Goal: Information Seeking & Learning: Learn about a topic

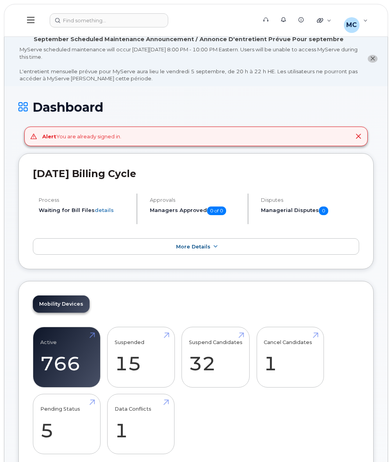
click at [359, 137] on icon at bounding box center [358, 136] width 6 height 6
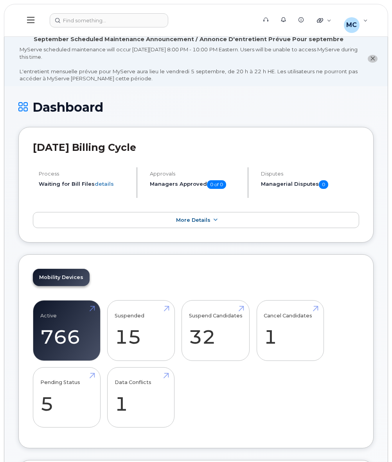
click at [373, 61] on span "close notification" at bounding box center [372, 59] width 5 height 6
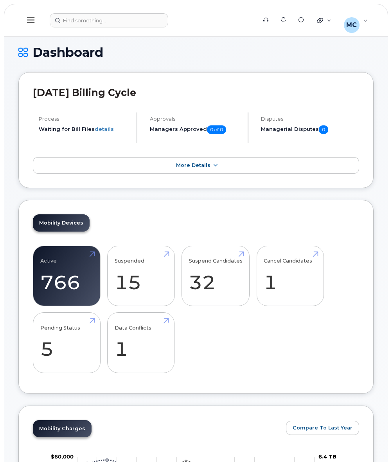
click at [34, 20] on icon at bounding box center [30, 20] width 7 height 6
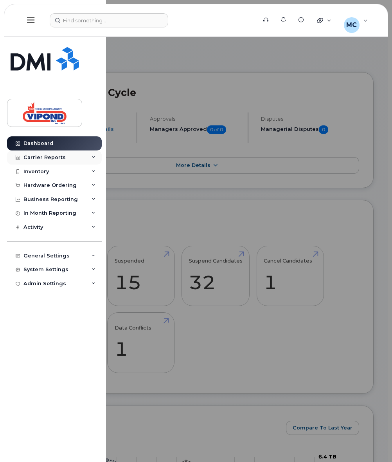
click at [44, 156] on div "Carrier Reports" at bounding box center [44, 157] width 42 height 6
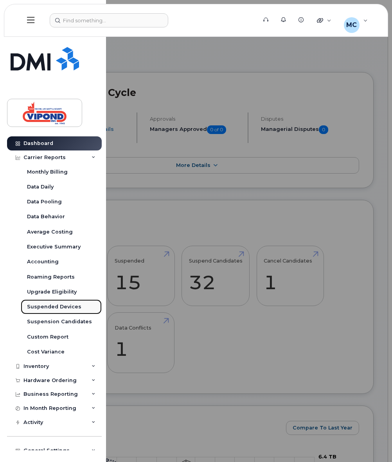
click at [45, 306] on div "Suspended Devices" at bounding box center [54, 306] width 54 height 7
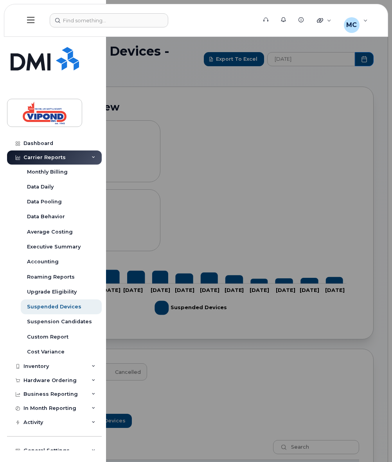
click at [265, 346] on div at bounding box center [196, 231] width 392 height 462
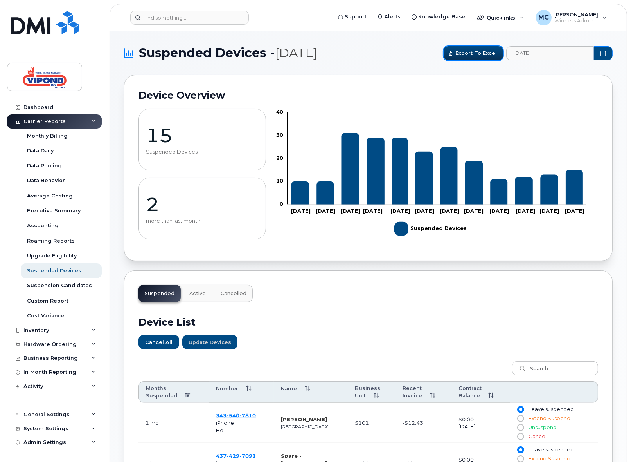
click at [392, 55] on span "Export to Excel" at bounding box center [476, 52] width 41 height 7
click at [70, 288] on link "Suspension Candidates" at bounding box center [61, 285] width 81 height 15
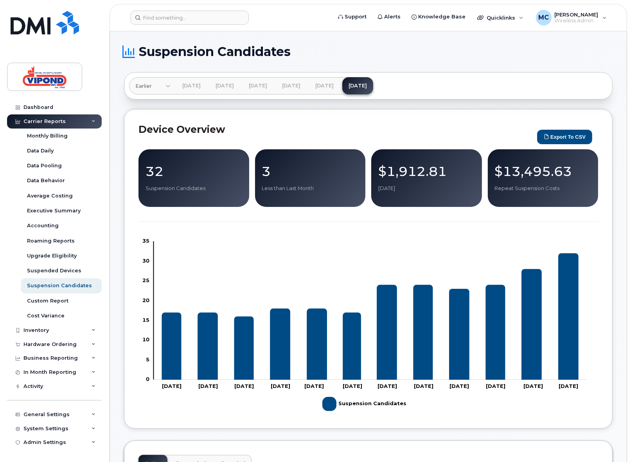
click at [392, 49] on h1 "Suspension Candidates" at bounding box center [366, 51] width 485 height 13
click at [340, 88] on link "[DATE]" at bounding box center [324, 85] width 31 height 17
click at [373, 84] on link "[DATE]" at bounding box center [358, 85] width 31 height 17
click at [392, 136] on button "Export to CSV" at bounding box center [564, 137] width 55 height 14
click at [265, 118] on div "Device Overview Export to CSV 32 Suspension Candidates 3 Less than Last Month $…" at bounding box center [368, 268] width 489 height 319
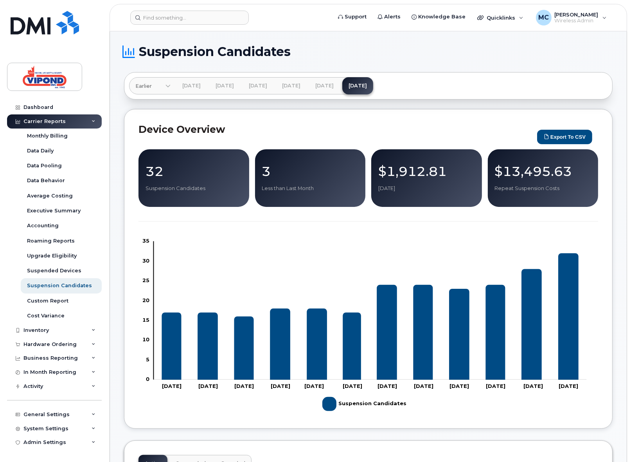
click at [392, 166] on p "$13,495.63" at bounding box center [543, 171] width 97 height 14
click at [356, 132] on h2 "Device Overview" at bounding box center [336, 129] width 395 height 12
click at [392, 117] on div "Device Overview Export to CSV 32 Suspension Candidates 3 Less than Last Month $…" at bounding box center [368, 268] width 489 height 319
click at [299, 129] on h2 "Device Overview" at bounding box center [336, 129] width 395 height 12
click at [38, 271] on div "Suspended Devices" at bounding box center [54, 270] width 54 height 7
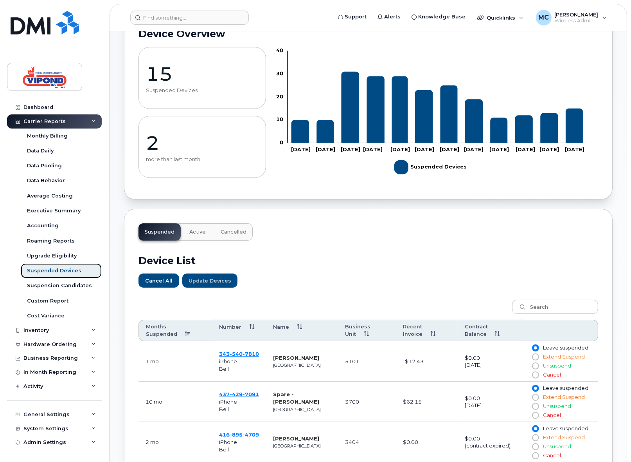
scroll to position [70, 0]
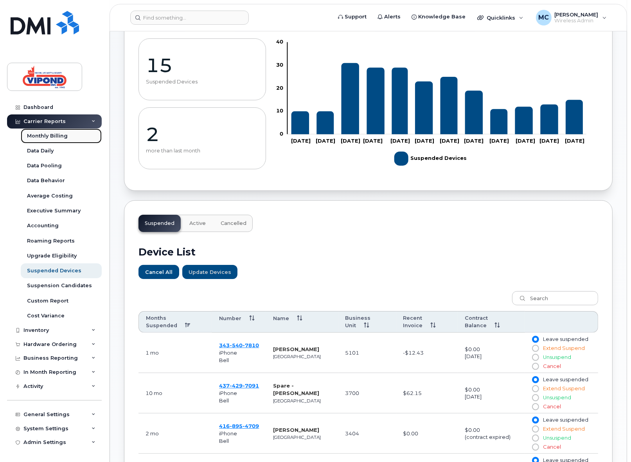
click at [43, 132] on div "Monthly Billing" at bounding box center [47, 135] width 41 height 7
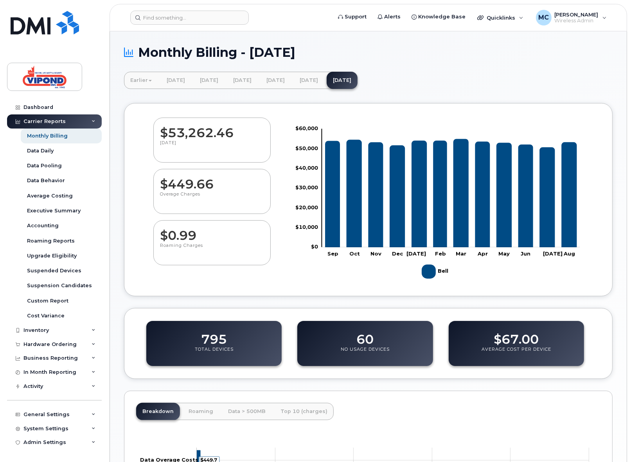
click at [361, 343] on dd "60" at bounding box center [365, 335] width 17 height 22
click at [345, 334] on div "60 No Usage Devices" at bounding box center [364, 343] width 135 height 45
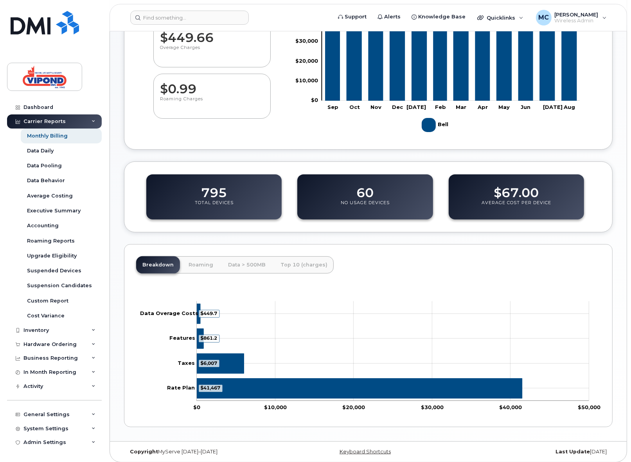
scroll to position [150, 0]
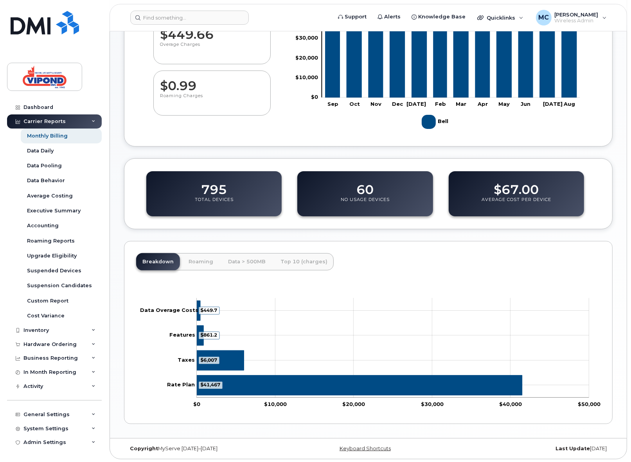
click at [208, 310] on tspan "$449.7" at bounding box center [208, 310] width 17 height 6
click at [200, 311] on tspan "$449.7" at bounding box center [208, 310] width 17 height 6
click at [32, 178] on div "Data Behavior" at bounding box center [46, 180] width 38 height 7
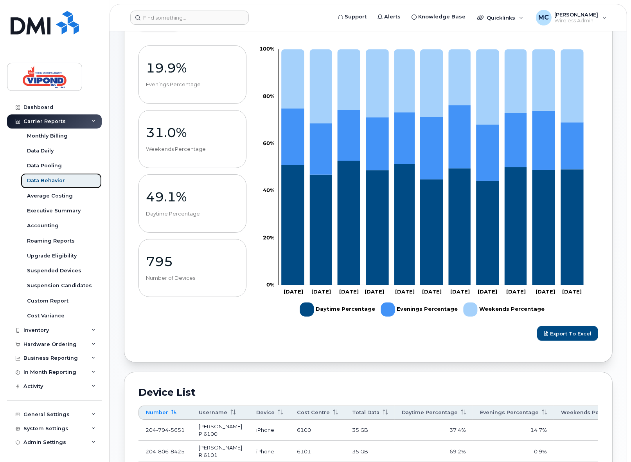
scroll to position [114, 0]
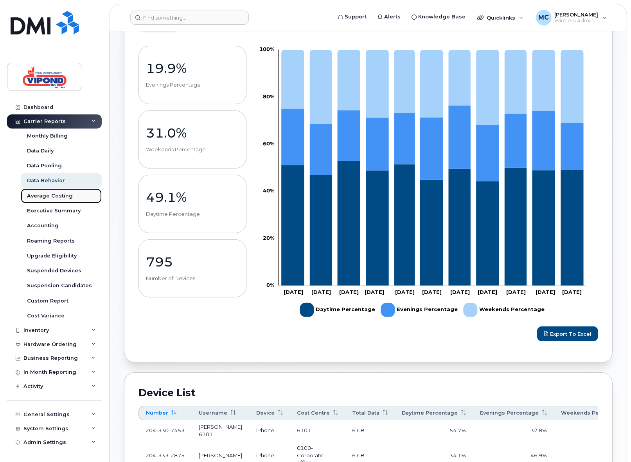
click at [30, 195] on div "Average Costing" at bounding box center [50, 195] width 46 height 7
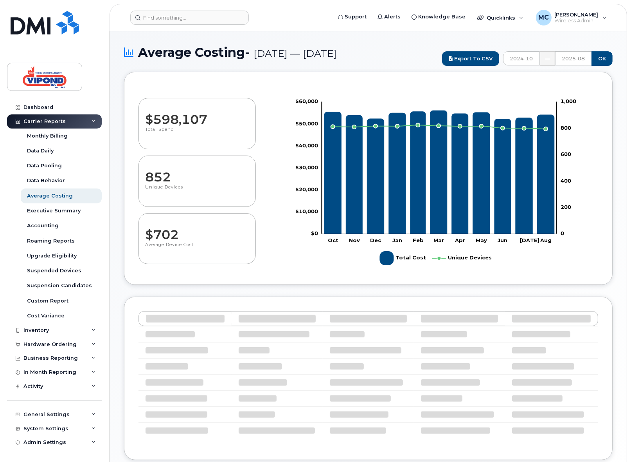
select select "100"
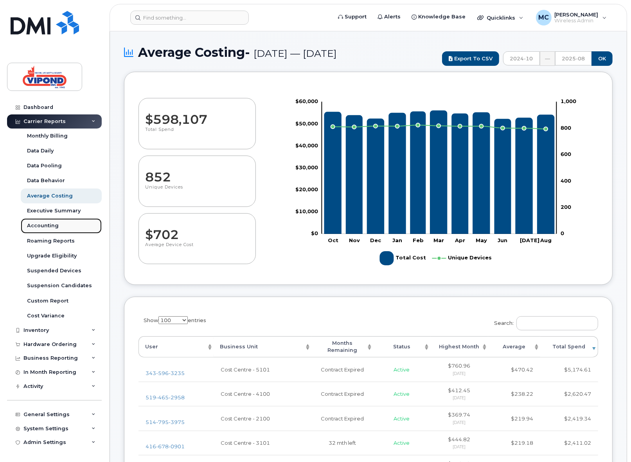
click at [38, 225] on div "Accounting" at bounding box center [43, 225] width 32 height 7
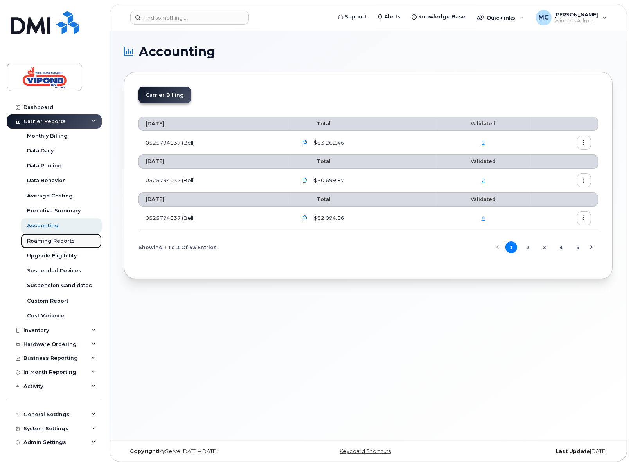
click at [44, 240] on div "Roaming Reports" at bounding box center [51, 240] width 48 height 7
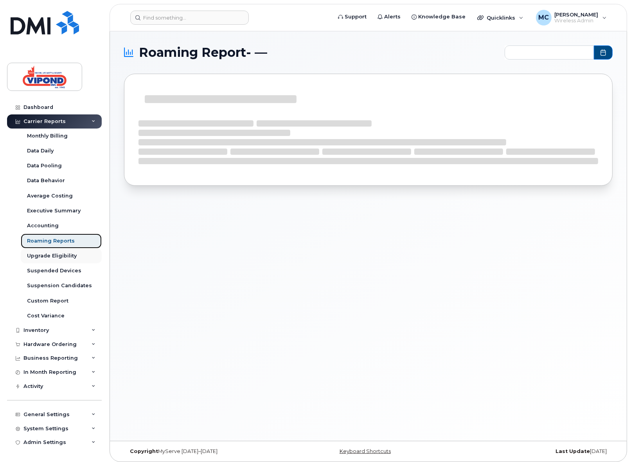
type input "2024-10 - 2025-08"
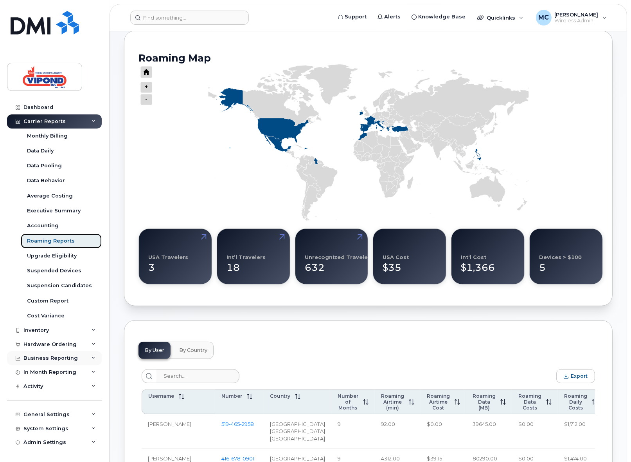
scroll to position [43, 0]
click at [51, 371] on div "In Month Reporting" at bounding box center [49, 372] width 53 height 6
click at [46, 358] on div "Business Reporting" at bounding box center [50, 358] width 54 height 6
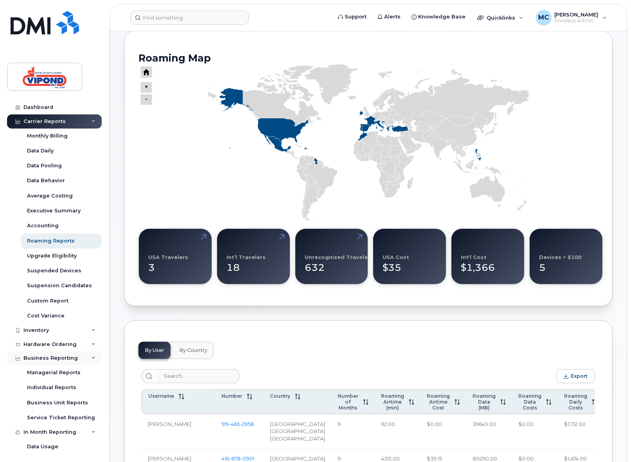
click at [46, 358] on div "Business Reporting" at bounding box center [50, 358] width 54 height 6
click at [49, 349] on div "Hardware Ordering" at bounding box center [54, 344] width 95 height 14
click at [39, 386] on div "Data Usage" at bounding box center [42, 386] width 31 height 7
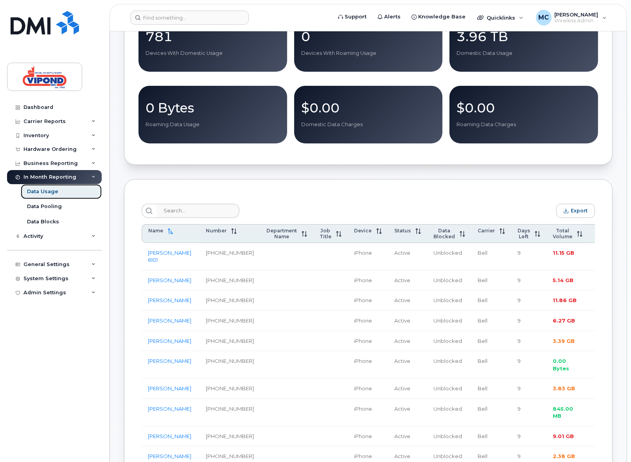
scroll to position [132, 0]
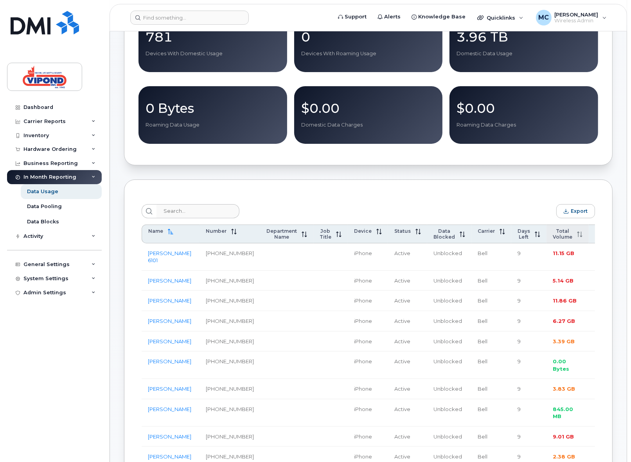
click at [553, 234] on span "Total Volume" at bounding box center [563, 234] width 20 height 12
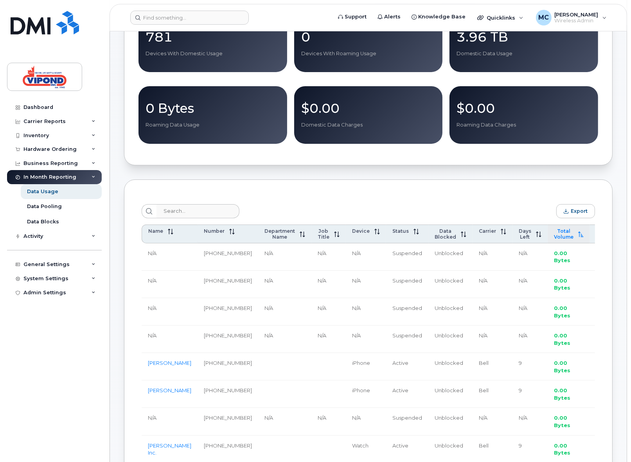
click at [554, 236] on span "Total Volume" at bounding box center [564, 234] width 20 height 12
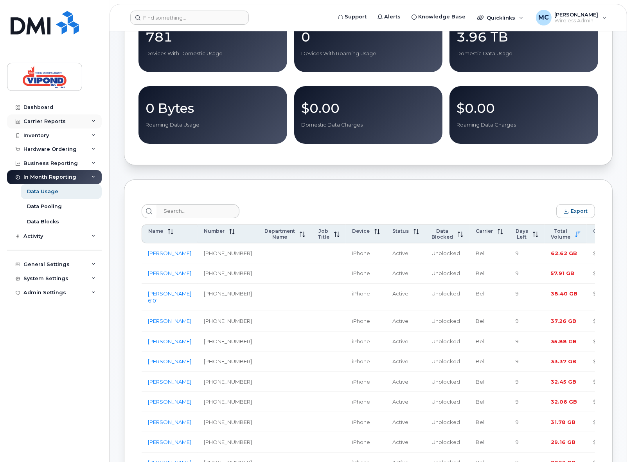
click at [42, 121] on div "Carrier Reports" at bounding box center [44, 121] width 42 height 6
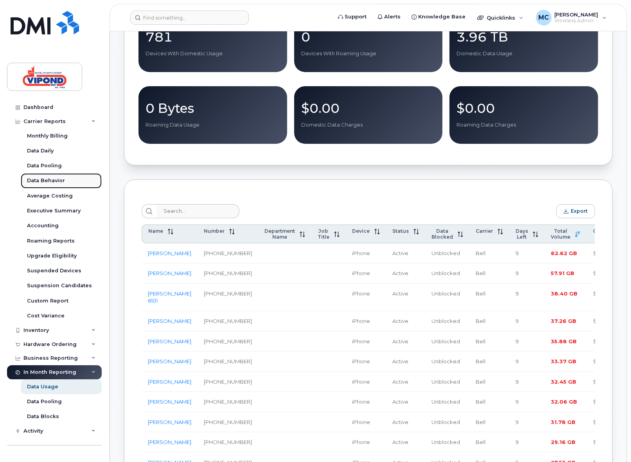
click at [42, 178] on div "Data Behavior" at bounding box center [46, 180] width 38 height 7
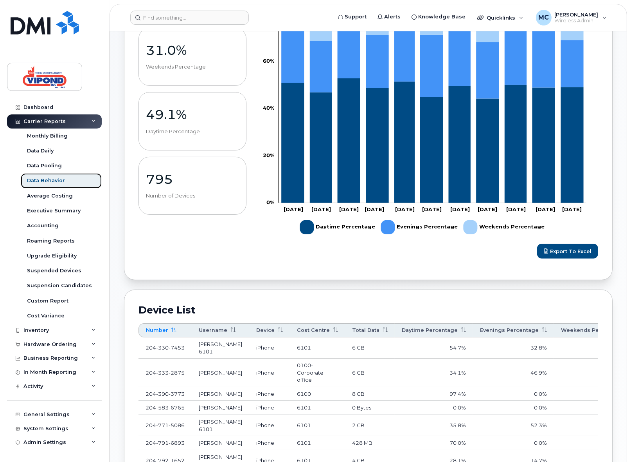
scroll to position [191, 0]
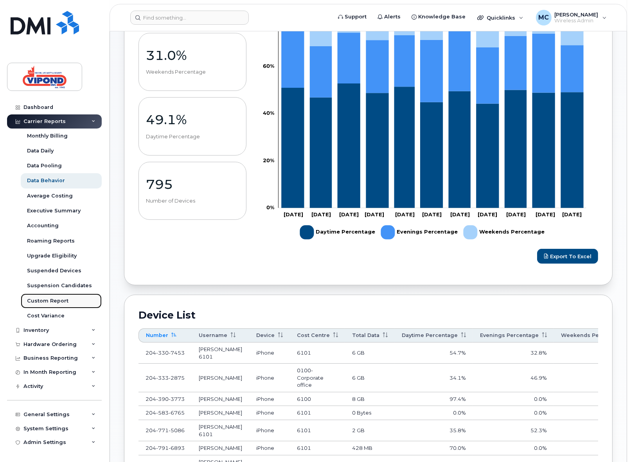
click at [39, 302] on div "Custom Report" at bounding box center [47, 300] width 41 height 7
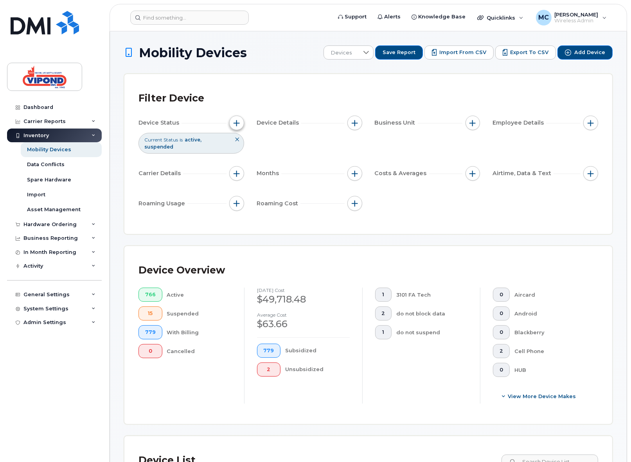
click at [235, 124] on span "button" at bounding box center [237, 123] width 6 height 6
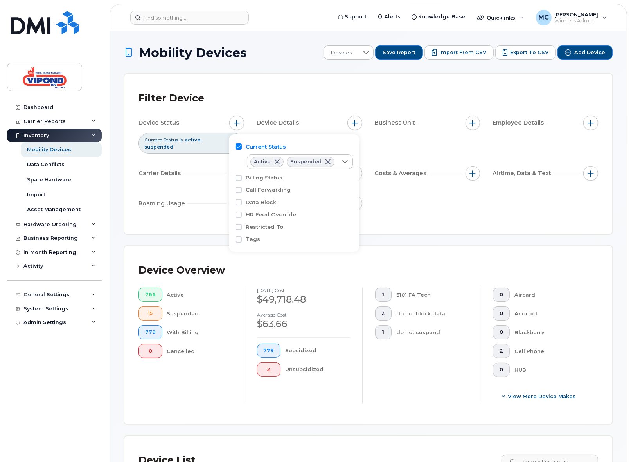
click at [287, 87] on div "Filter Device Device Status Current Status is active suspended Device Details B…" at bounding box center [368, 154] width 488 height 160
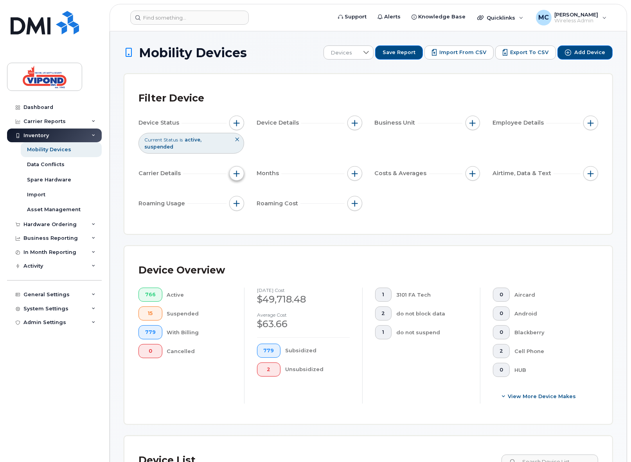
click at [238, 170] on span "button" at bounding box center [237, 173] width 6 height 6
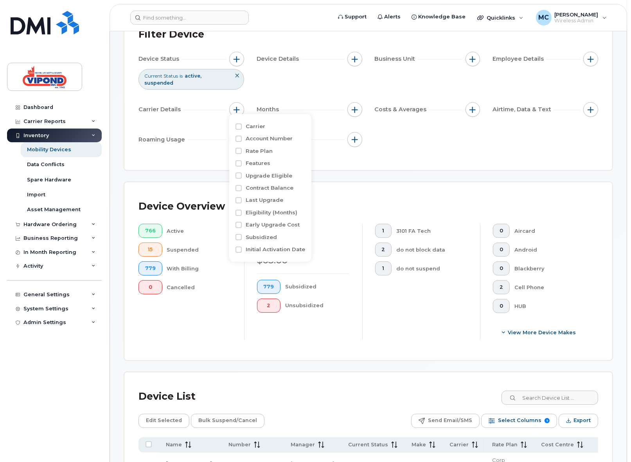
scroll to position [65, 0]
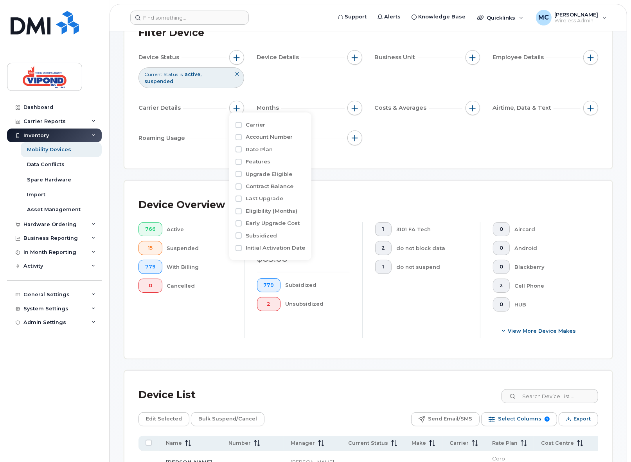
click at [473, 180] on div "Device Overview 766 Active 15 Suspended 779 With Billing 0 Cancelled August 202…" at bounding box center [368, 269] width 488 height 178
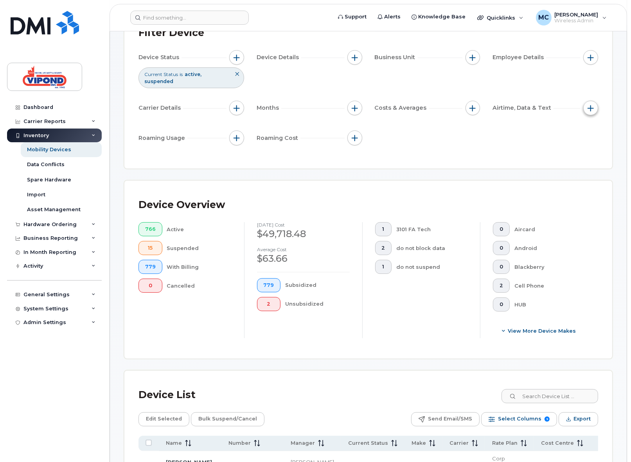
click at [595, 105] on button "button" at bounding box center [591, 108] width 15 height 15
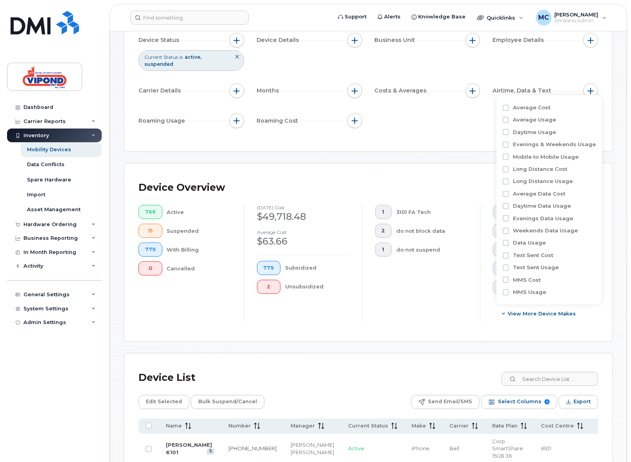
scroll to position [85, 0]
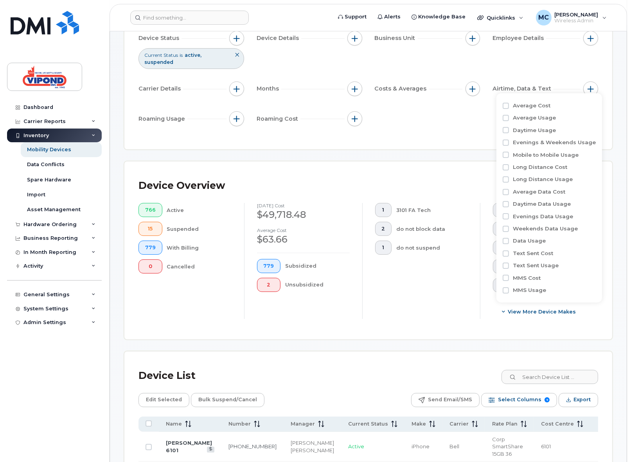
click at [452, 142] on div "Filter Device Device Status Current Status is active suspended Device Details B…" at bounding box center [368, 69] width 489 height 160
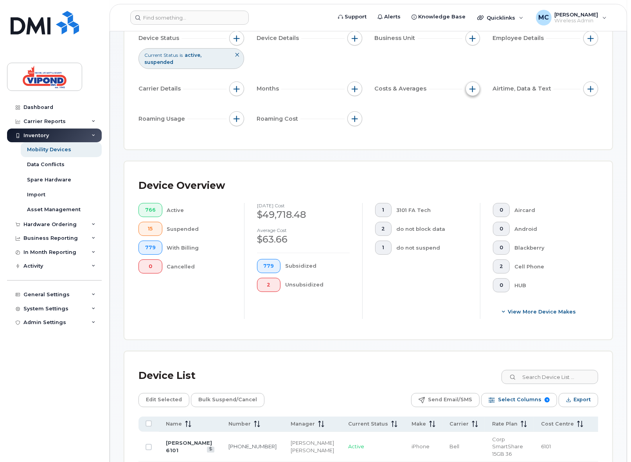
click at [471, 86] on span "button" at bounding box center [473, 89] width 6 height 6
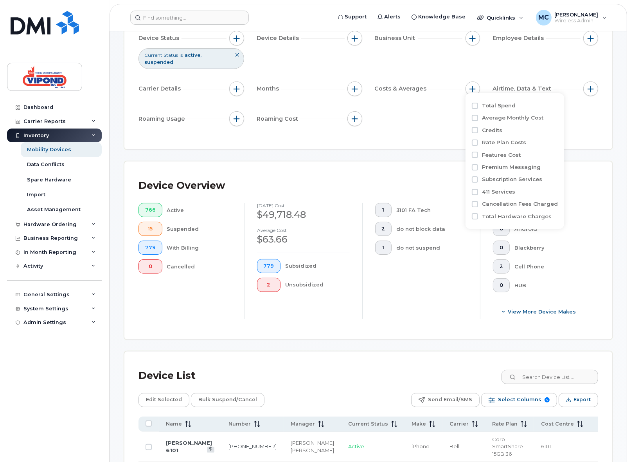
click at [426, 133] on div "Filter Device Device Status Current Status is active suspended Device Details B…" at bounding box center [368, 69] width 488 height 160
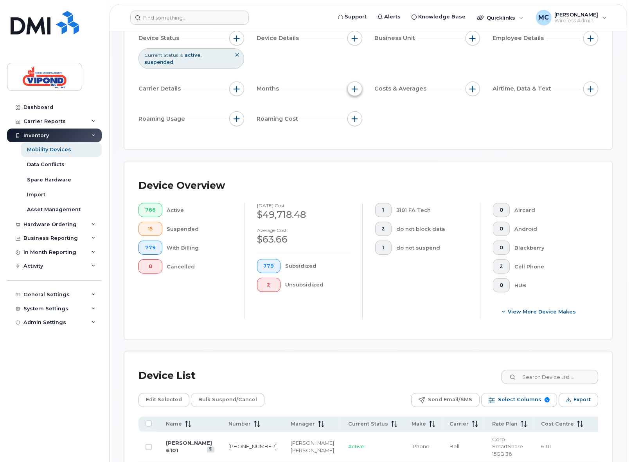
click at [357, 86] on span "button" at bounding box center [355, 89] width 6 height 6
click at [464, 109] on div "Device Status Current Status is active suspended Device Details Business Unit E…" at bounding box center [369, 80] width 460 height 98
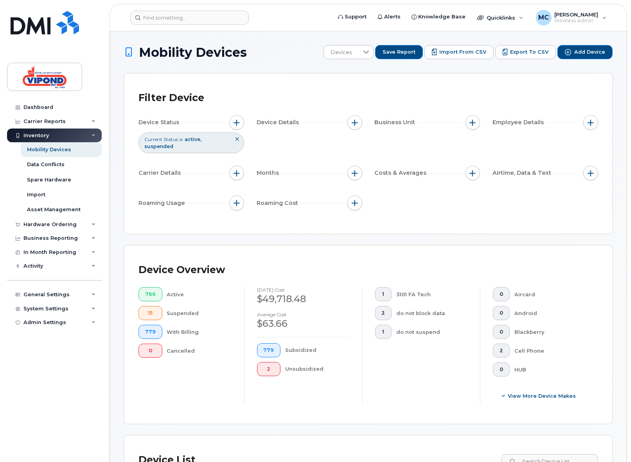
scroll to position [0, 0]
click at [353, 121] on span "button" at bounding box center [355, 123] width 6 height 6
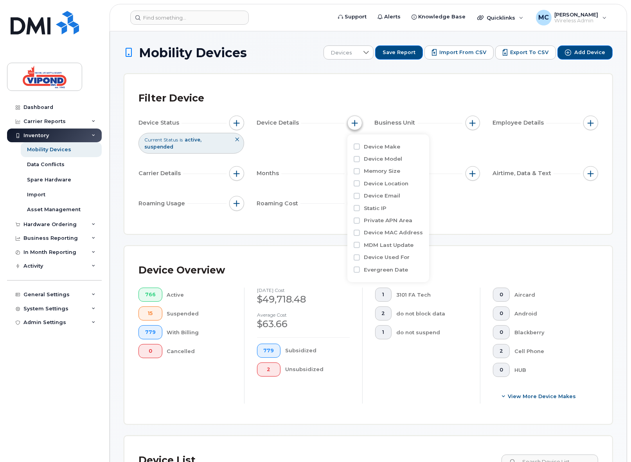
click at [353, 121] on span "button" at bounding box center [355, 123] width 6 height 6
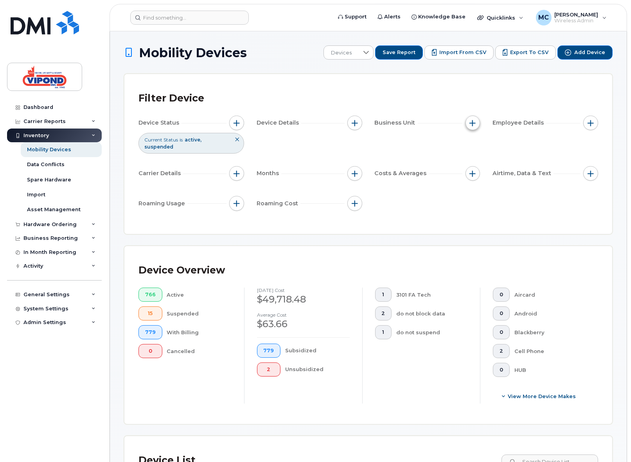
click at [479, 123] on button "button" at bounding box center [473, 122] width 15 height 15
click at [531, 94] on div "Filter Device" at bounding box center [369, 98] width 460 height 20
click at [475, 120] on span "button" at bounding box center [473, 123] width 6 height 6
click at [475, 145] on input "Manager" at bounding box center [475, 146] width 6 height 6
checkbox input "true"
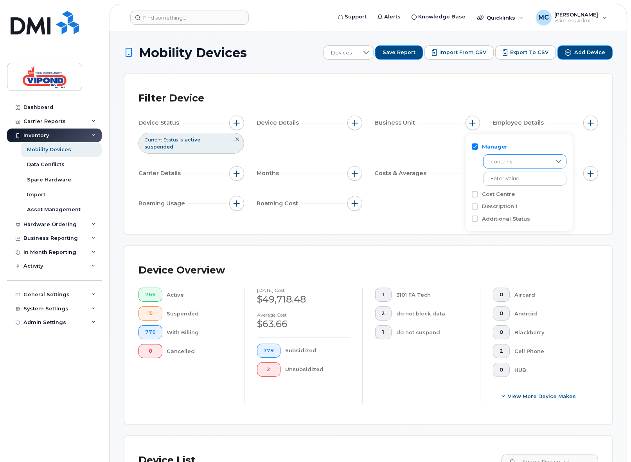
click at [525, 165] on span "contains" at bounding box center [518, 162] width 68 height 14
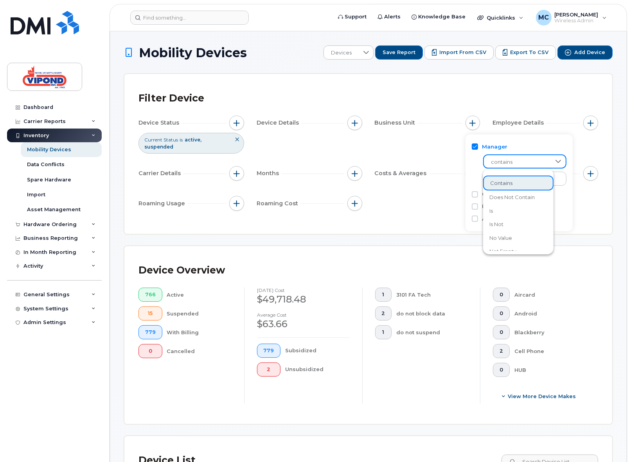
click at [472, 162] on div "Manager contains Cost Centre Description 1 Additional Status" at bounding box center [519, 182] width 107 height 97
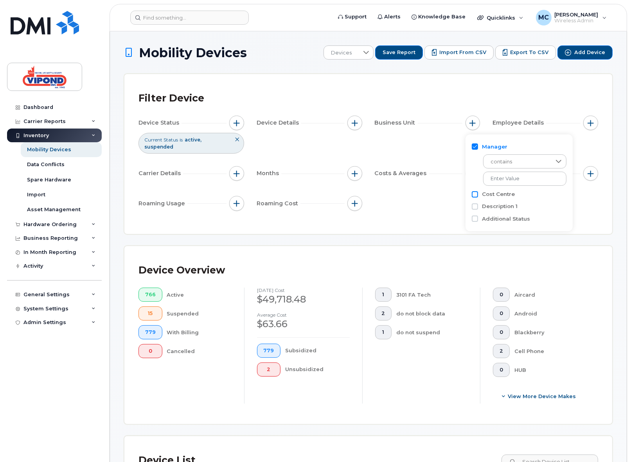
click at [474, 193] on input "Cost Centre" at bounding box center [475, 194] width 6 height 6
checkbox input "false"
drag, startPoint x: 475, startPoint y: 140, endPoint x: 475, endPoint y: 145, distance: 5.1
click at [475, 144] on div "Manager contains" at bounding box center [519, 164] width 95 height 47
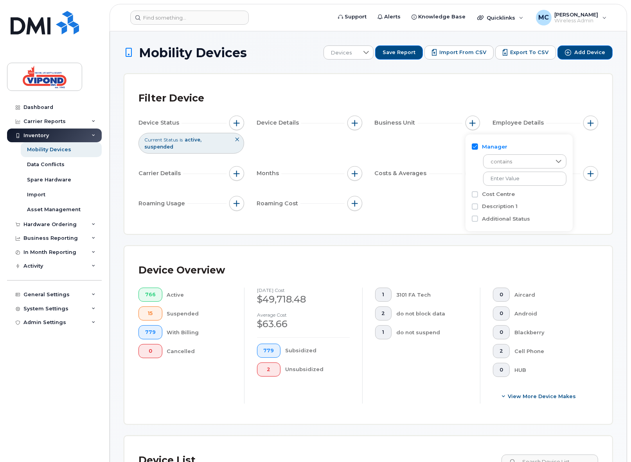
click at [476, 146] on input "Manager" at bounding box center [475, 146] width 6 height 6
checkbox input "false"
click at [421, 133] on div "Device Status Current Status is active suspended Device Details Business Unit E…" at bounding box center [369, 164] width 460 height 98
click at [597, 122] on button "button" at bounding box center [591, 122] width 15 height 15
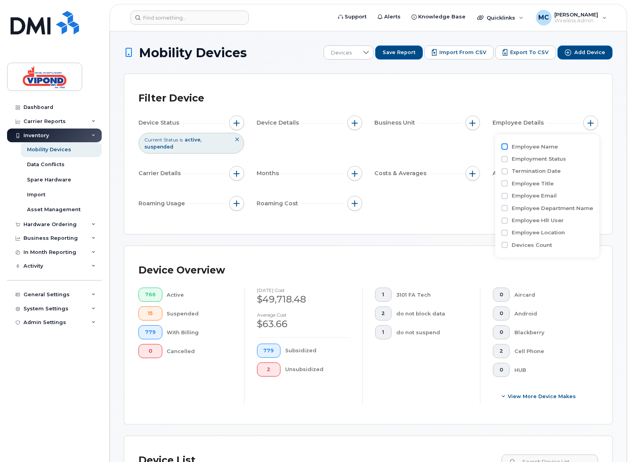
click at [503, 145] on input "Employee Name" at bounding box center [505, 146] width 6 height 6
click at [503, 146] on input "Employee Name" at bounding box center [505, 146] width 6 height 6
checkbox input "false"
click at [426, 141] on div "Device Status Current Status is active suspended Device Details Business Unit E…" at bounding box center [369, 164] width 460 height 98
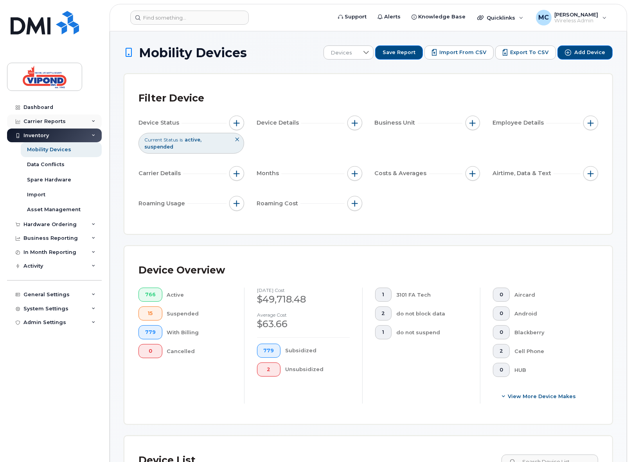
click at [50, 123] on div "Carrier Reports" at bounding box center [44, 121] width 42 height 6
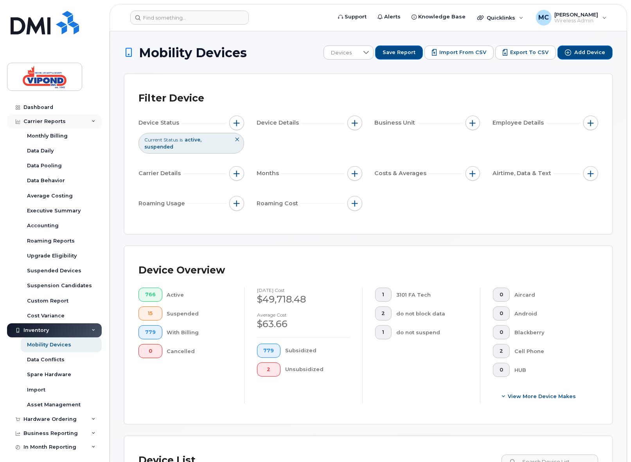
click at [50, 123] on div "Carrier Reports" at bounding box center [44, 121] width 42 height 6
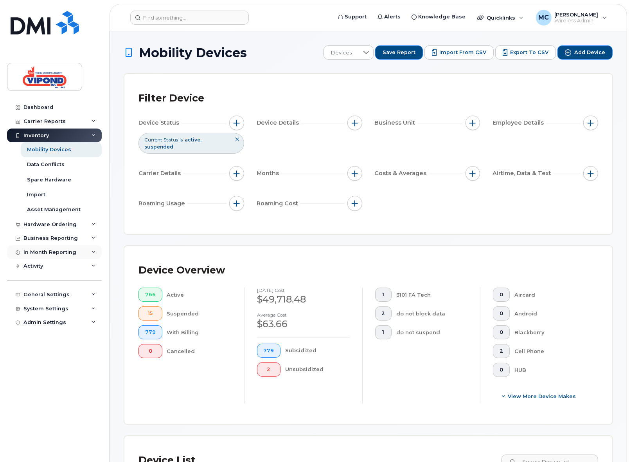
click at [57, 252] on div "In Month Reporting" at bounding box center [49, 252] width 53 height 6
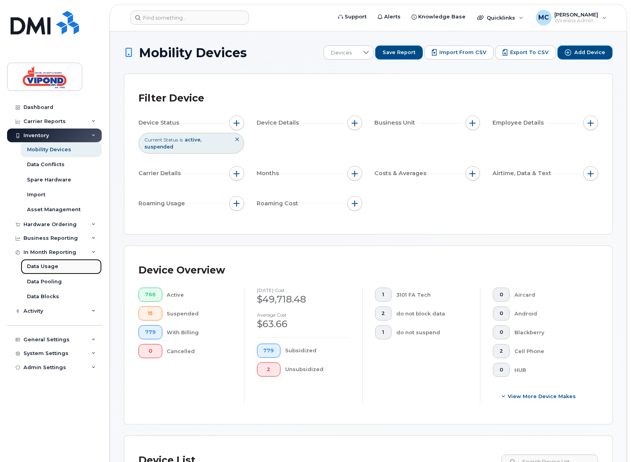
click at [52, 264] on div "Data Usage" at bounding box center [42, 266] width 31 height 7
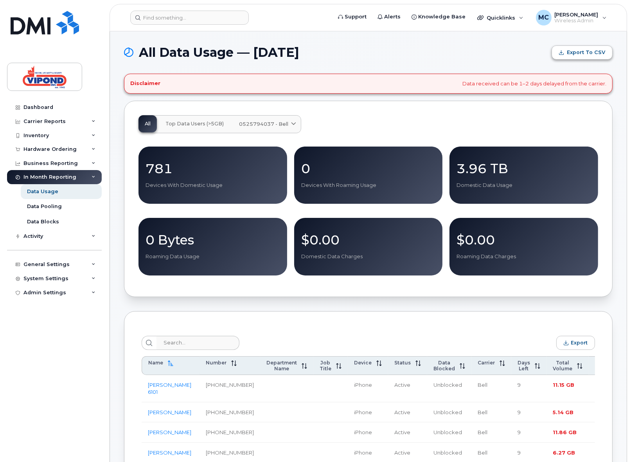
click at [582, 51] on span "Export to CSV" at bounding box center [586, 52] width 38 height 7
click at [406, 124] on div "All Top Data Users (>5GB) 0525794037 - Bell Medium Business Data Share" at bounding box center [369, 124] width 460 height 18
click at [585, 54] on span "Export to CSV" at bounding box center [586, 52] width 38 height 7
click at [261, 124] on span "0525794037 - Bell" at bounding box center [263, 123] width 49 height 7
click at [379, 123] on div "All Top Data Users (>5GB) 0525794037 - Bell Medium Business Data Share" at bounding box center [369, 124] width 460 height 18
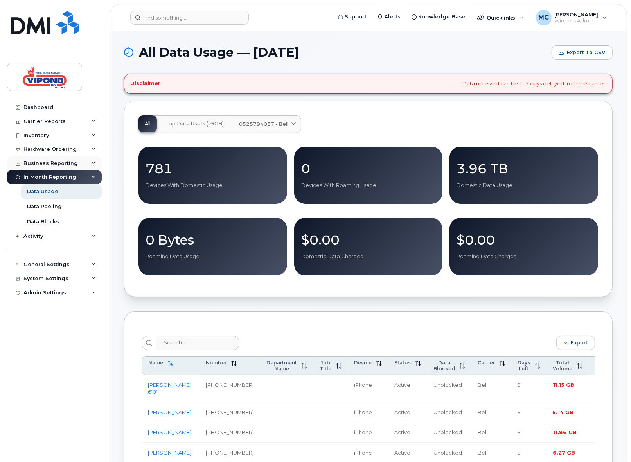
click at [45, 162] on div "Business Reporting" at bounding box center [50, 163] width 54 height 6
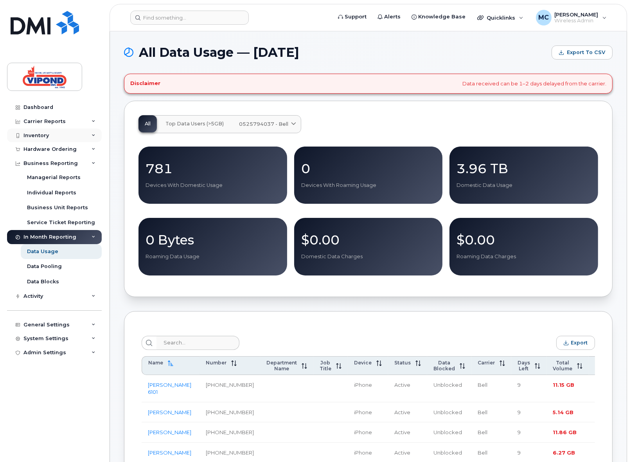
click at [42, 137] on div "Inventory" at bounding box center [35, 135] width 25 height 6
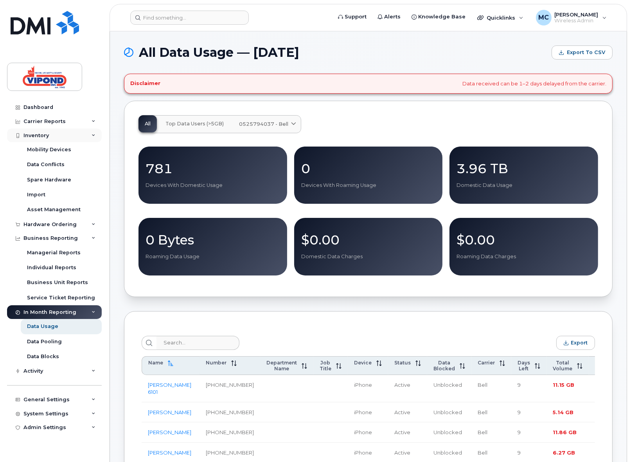
click at [41, 139] on div "Inventory" at bounding box center [54, 135] width 95 height 14
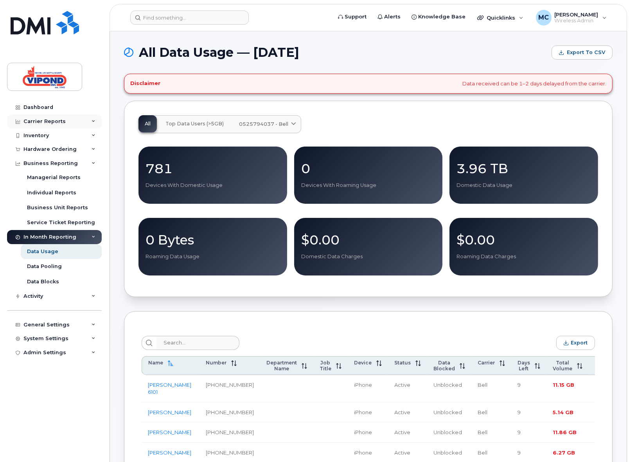
click at [50, 123] on div "Carrier Reports" at bounding box center [44, 121] width 42 height 6
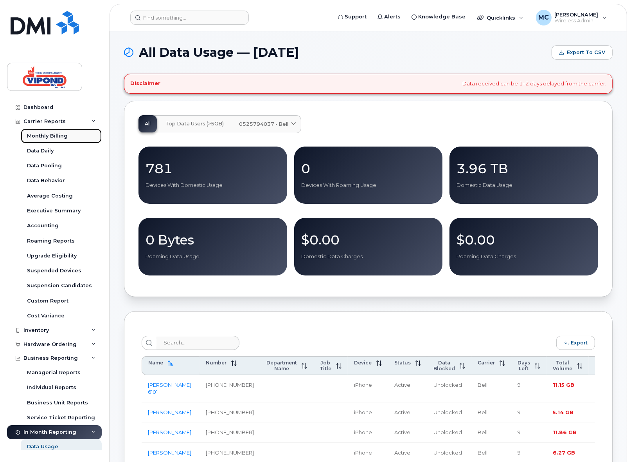
click at [52, 138] on div "Monthly Billing" at bounding box center [47, 135] width 41 height 7
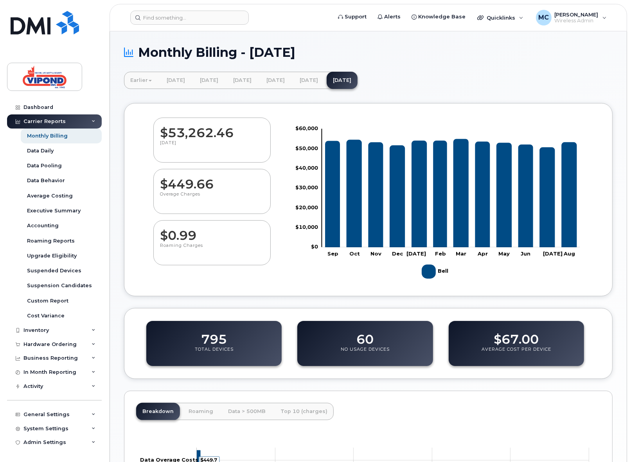
click at [368, 338] on dd "60" at bounding box center [365, 335] width 17 height 22
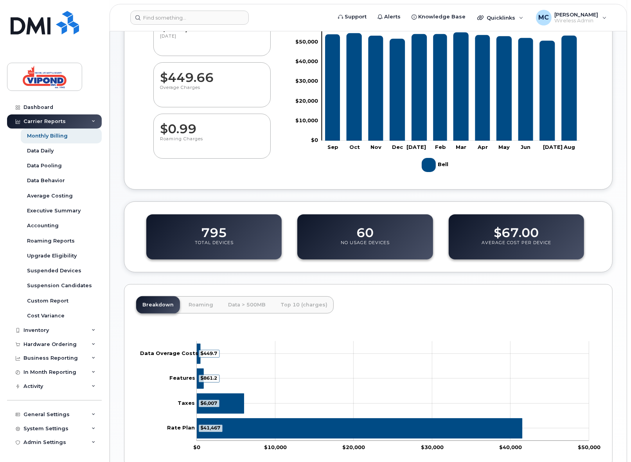
scroll to position [118, 0]
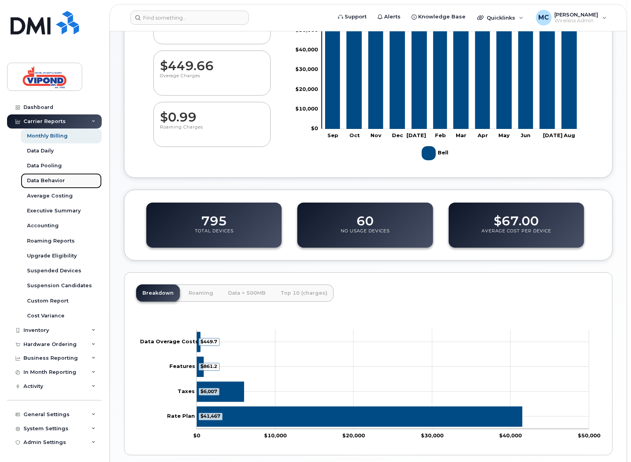
click at [48, 182] on div "Data Behavior" at bounding box center [46, 180] width 38 height 7
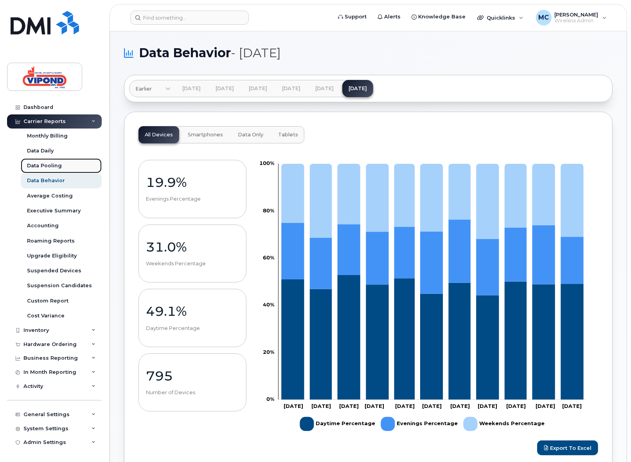
click at [54, 169] on link "Data Pooling" at bounding box center [61, 165] width 81 height 15
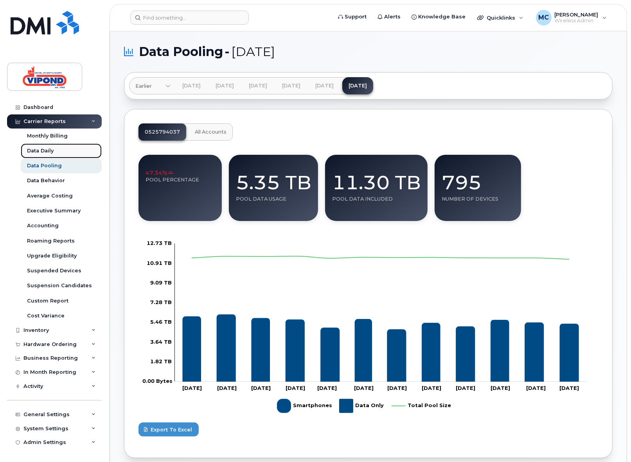
click at [48, 151] on div "Data Daily" at bounding box center [40, 150] width 27 height 7
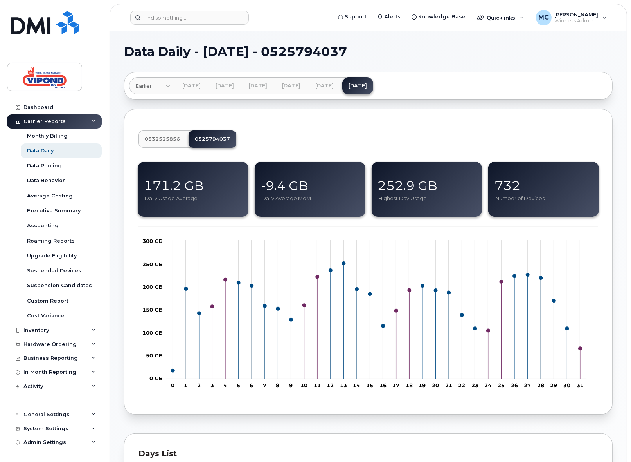
click at [418, 189] on div "252.9 GB" at bounding box center [428, 186] width 100 height 18
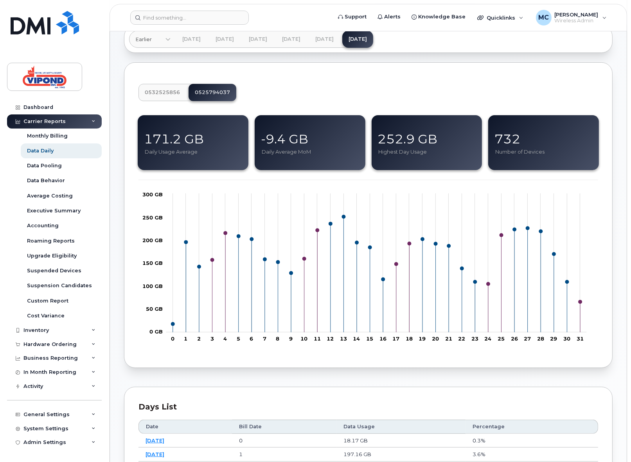
scroll to position [50, 0]
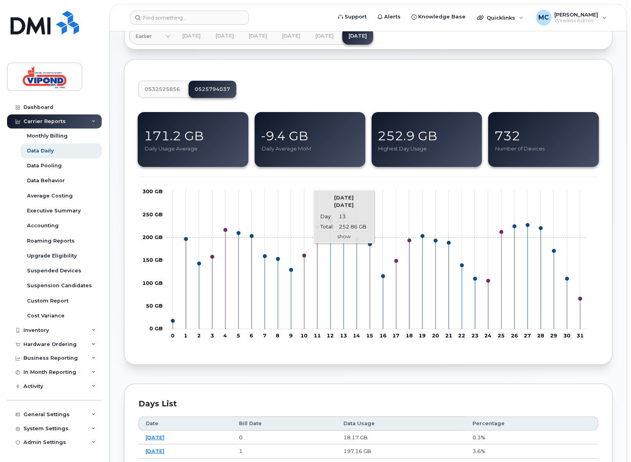
click at [342, 236] on link "show" at bounding box center [343, 236] width 13 height 6
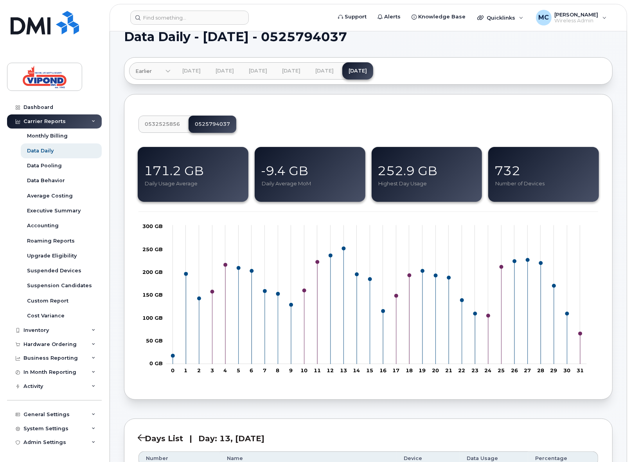
scroll to position [0, 0]
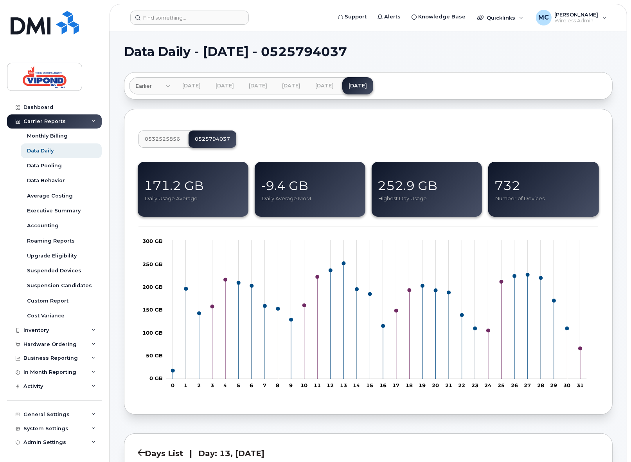
click at [166, 140] on span "0532525856" at bounding box center [162, 139] width 35 height 6
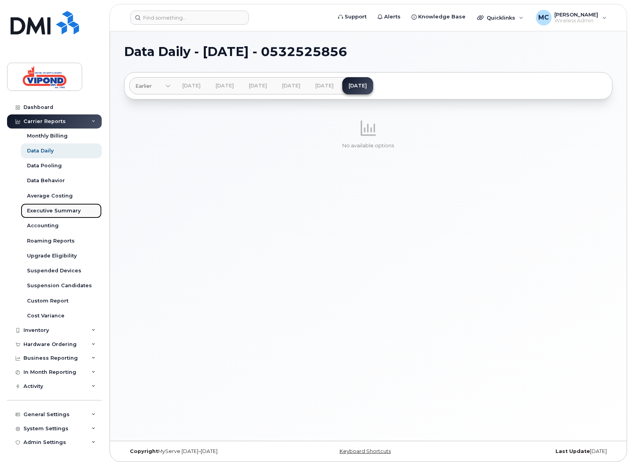
click at [50, 208] on div "Executive Summary" at bounding box center [54, 210] width 54 height 7
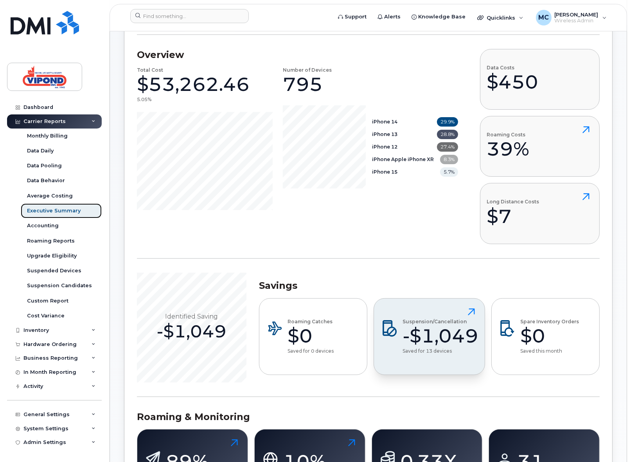
scroll to position [110, 0]
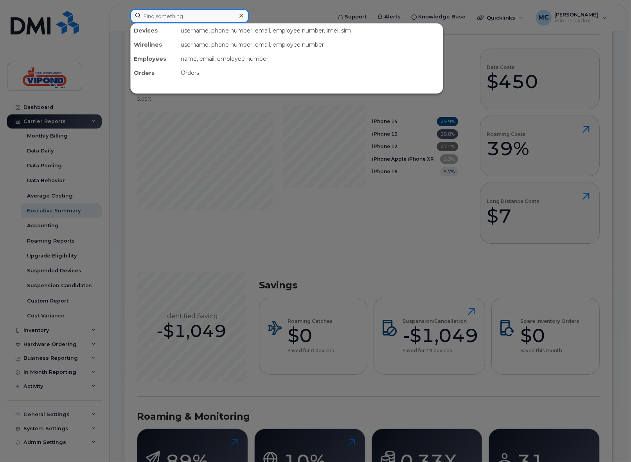
click at [177, 16] on input at bounding box center [189, 16] width 119 height 14
paste input "4167173030"
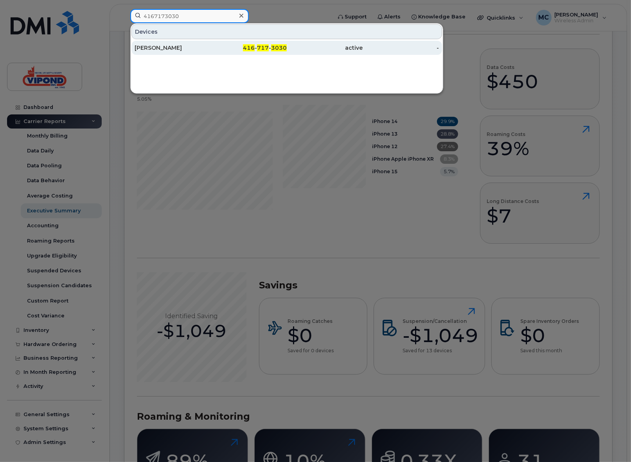
type input "4167173030"
click at [175, 47] on div "[PERSON_NAME]" at bounding box center [173, 48] width 76 height 8
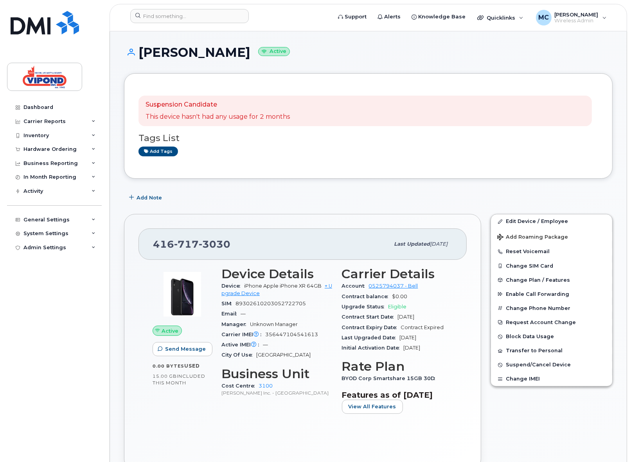
click at [328, 50] on h1 "[PERSON_NAME] Active" at bounding box center [368, 52] width 489 height 14
click at [37, 135] on div "Inventory" at bounding box center [35, 135] width 25 height 6
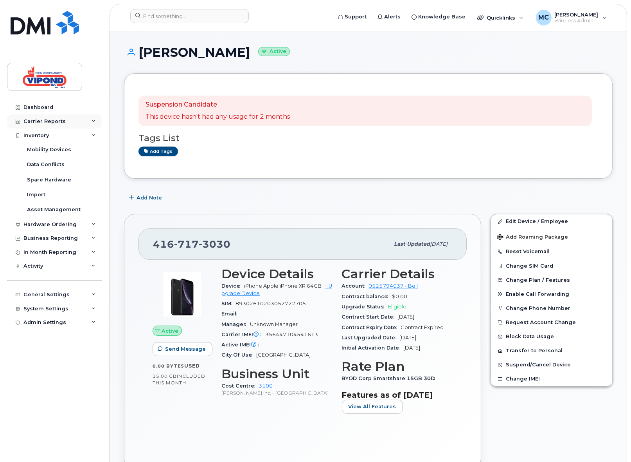
click at [41, 123] on div "Carrier Reports" at bounding box center [44, 121] width 42 height 6
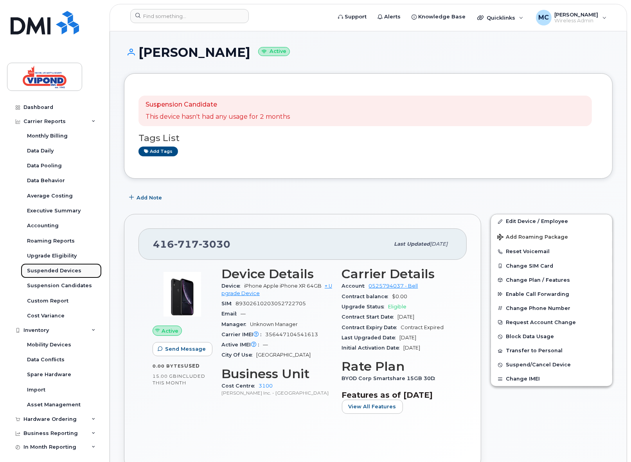
click at [40, 271] on div "Suspended Devices" at bounding box center [54, 270] width 54 height 7
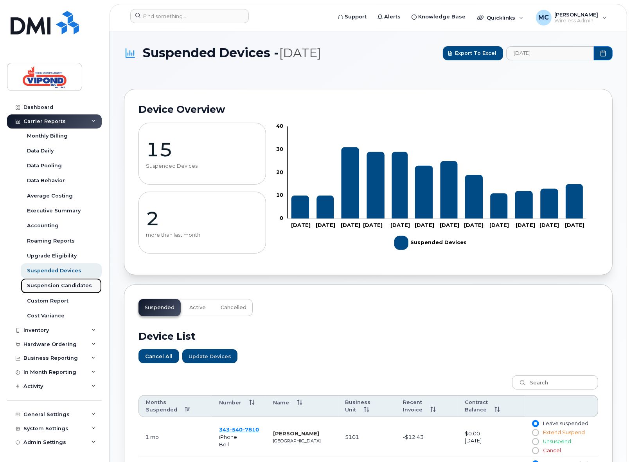
click at [43, 286] on div "Suspension Candidates" at bounding box center [59, 285] width 65 height 7
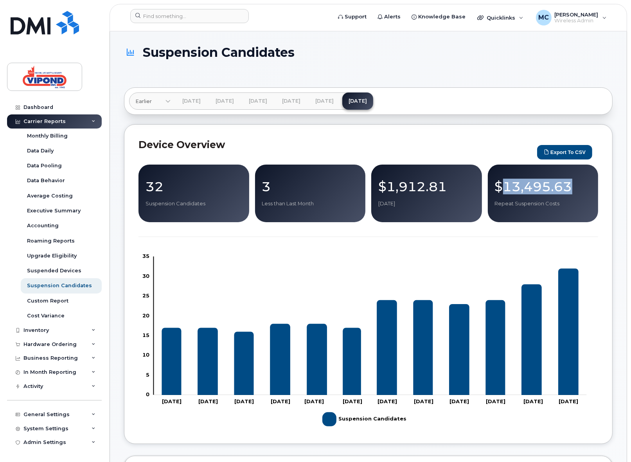
drag, startPoint x: 505, startPoint y: 190, endPoint x: 613, endPoint y: 194, distance: 108.1
click at [518, 202] on p "Repeat Suspension Costs" at bounding box center [543, 203] width 97 height 7
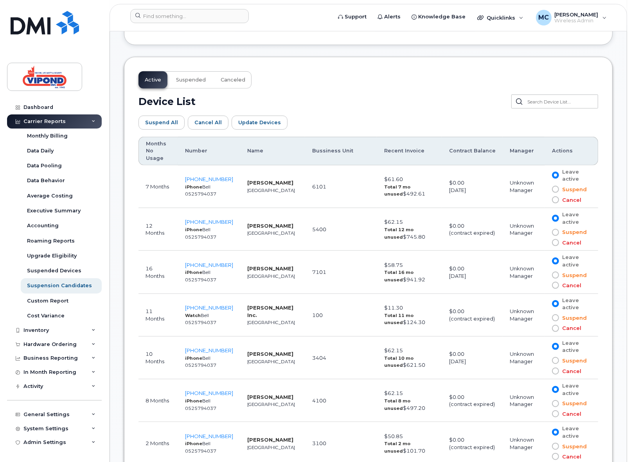
scroll to position [400, 0]
drag, startPoint x: 398, startPoint y: 227, endPoint x: 364, endPoint y: 210, distance: 38.5
click at [377, 210] on td "$62.15 Total 12 mo unused $745.80" at bounding box center [409, 228] width 65 height 43
click at [397, 234] on td "$62.15 Total 12 mo unused $745.80" at bounding box center [409, 228] width 65 height 43
drag, startPoint x: 392, startPoint y: 227, endPoint x: 368, endPoint y: 228, distance: 24.7
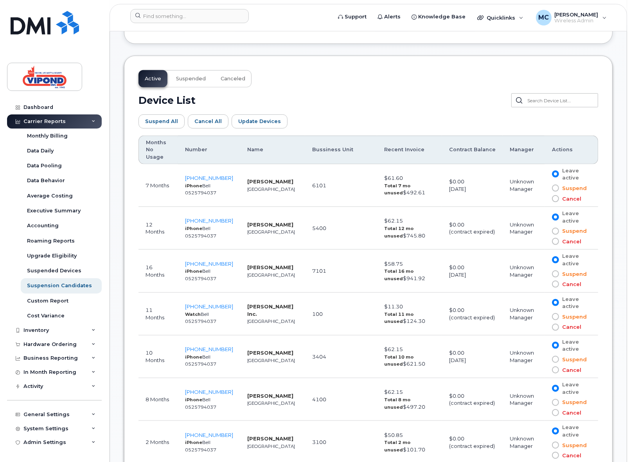
click at [377, 228] on td "$62.15 Total 12 mo unused $745.80" at bounding box center [409, 228] width 65 height 43
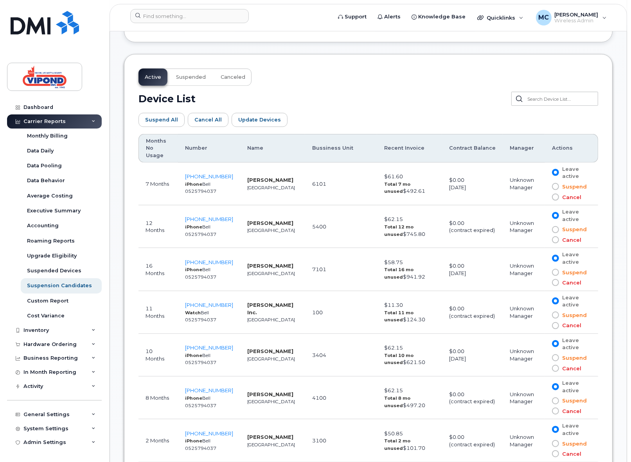
scroll to position [402, 0]
click at [405, 238] on td "$62.15 Total 12 mo unused $745.80" at bounding box center [409, 225] width 65 height 43
drag, startPoint x: 448, startPoint y: 214, endPoint x: 460, endPoint y: 212, distance: 11.9
click at [460, 212] on td "$0.00 (contract expired)" at bounding box center [472, 225] width 61 height 43
click at [442, 226] on td "$0.00 (contract expired)" at bounding box center [472, 225] width 61 height 43
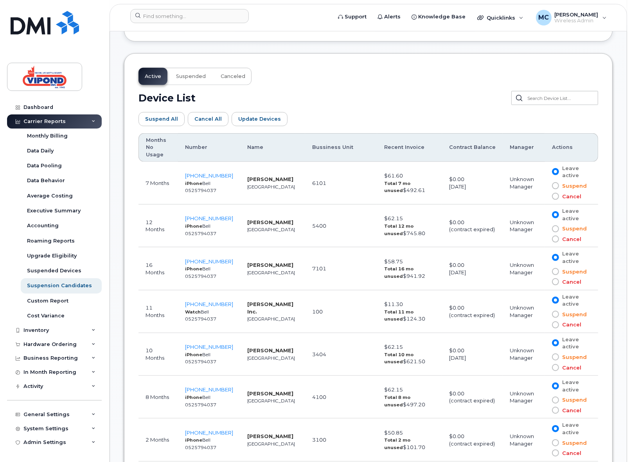
click at [392, 224] on td "$62.15 Total 12 mo unused $745.80" at bounding box center [409, 225] width 65 height 43
drag, startPoint x: 402, startPoint y: 270, endPoint x: 362, endPoint y: 272, distance: 40.0
click at [348, 268] on tr "16 Months 403-312-2249 iPhone Bell 0525794037 Gene Chanski Calgary 7101 $58.75 …" at bounding box center [369, 268] width 460 height 43
click at [406, 280] on td "$58.75 Total 16 mo unused $941.92" at bounding box center [409, 268] width 65 height 43
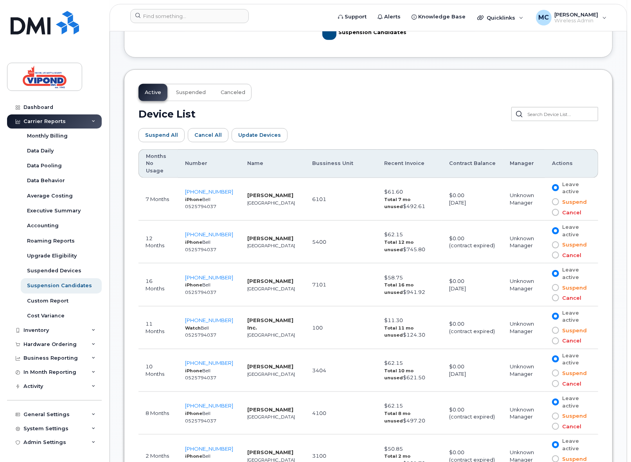
scroll to position [343, 0]
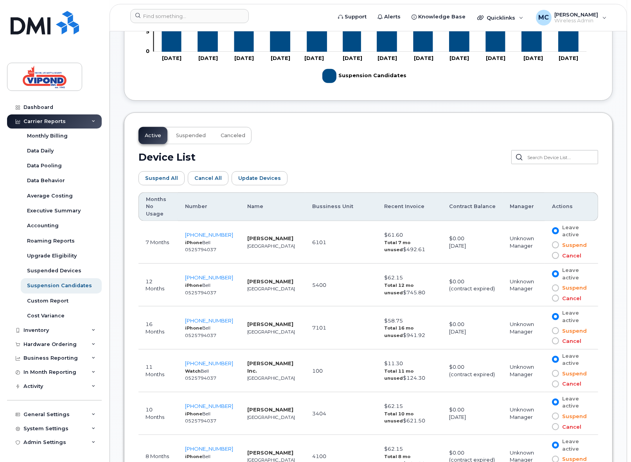
click at [452, 206] on th "Contract Balance" at bounding box center [472, 206] width 61 height 29
click at [460, 201] on th "Contract Balance" at bounding box center [472, 206] width 61 height 29
click at [31, 134] on div "Monthly Billing" at bounding box center [47, 135] width 41 height 7
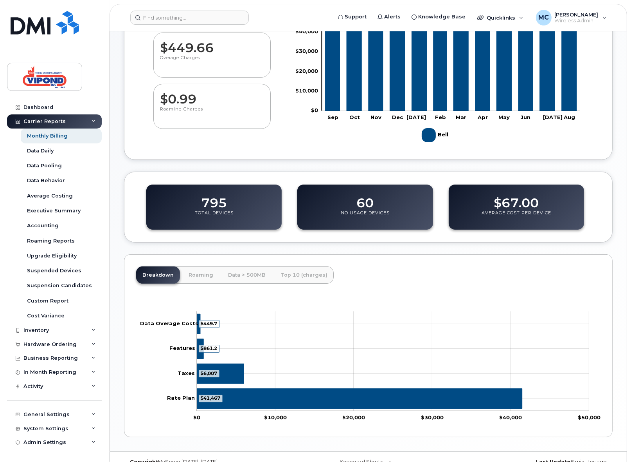
scroll to position [150, 0]
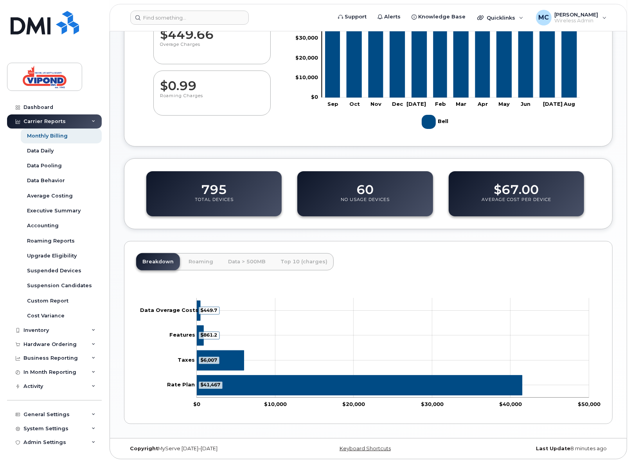
click at [190, 196] on div "795 Total Devices" at bounding box center [213, 193] width 135 height 45
click at [216, 194] on dd "795" at bounding box center [214, 186] width 26 height 22
click at [45, 227] on div "Accounting" at bounding box center [43, 225] width 32 height 7
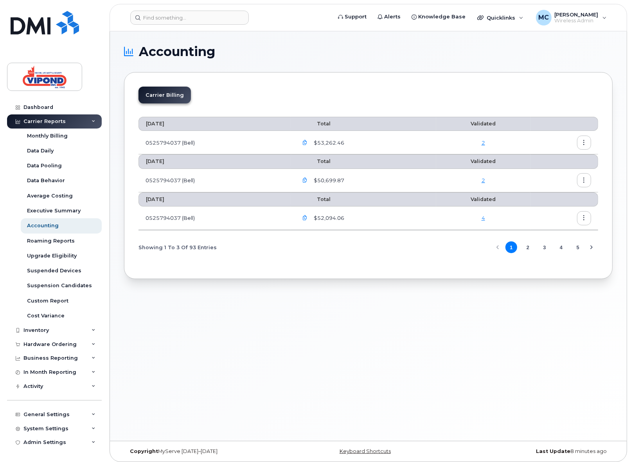
click at [166, 25] on header "Support Alerts Knowledge Base Quicklinks Suspend / Cancel Device Change SIM Car…" at bounding box center [369, 17] width 518 height 27
click at [166, 20] on input at bounding box center [189, 18] width 119 height 14
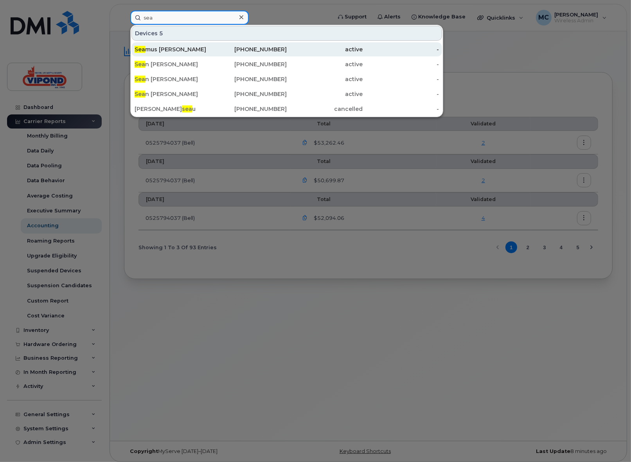
type input "sea"
click at [186, 48] on div "Sea mus [PERSON_NAME]" at bounding box center [173, 49] width 76 height 8
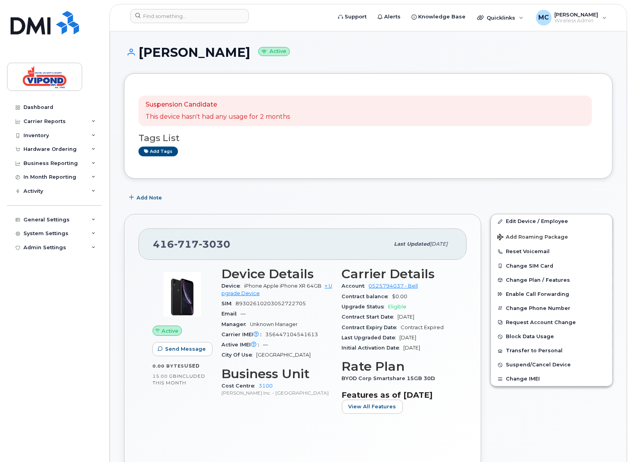
click at [208, 197] on div "Add Note" at bounding box center [368, 197] width 489 height 14
click at [246, 204] on div "Add Note" at bounding box center [368, 197] width 489 height 14
drag, startPoint x: 157, startPoint y: 118, endPoint x: 289, endPoint y: 118, distance: 131.9
click at [289, 118] on p "This device hasn't had any usage for 2 months" at bounding box center [218, 116] width 144 height 9
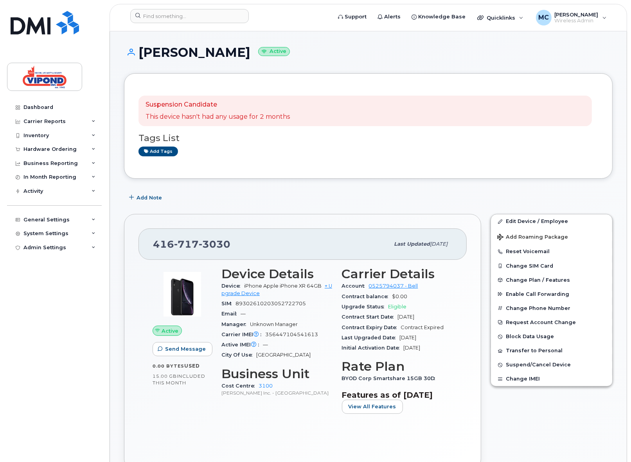
click at [280, 191] on div "Add Note" at bounding box center [368, 197] width 489 height 14
drag, startPoint x: 193, startPoint y: 118, endPoint x: 332, endPoint y: 116, distance: 139.0
click at [332, 116] on div "Suspension Candidate This device hasn't had any usage for 2 months" at bounding box center [366, 111] width 454 height 31
click at [263, 118] on p "This device hasn't had any usage for 2 months" at bounding box center [218, 116] width 144 height 9
drag, startPoint x: 237, startPoint y: 396, endPoint x: 322, endPoint y: 423, distance: 88.6
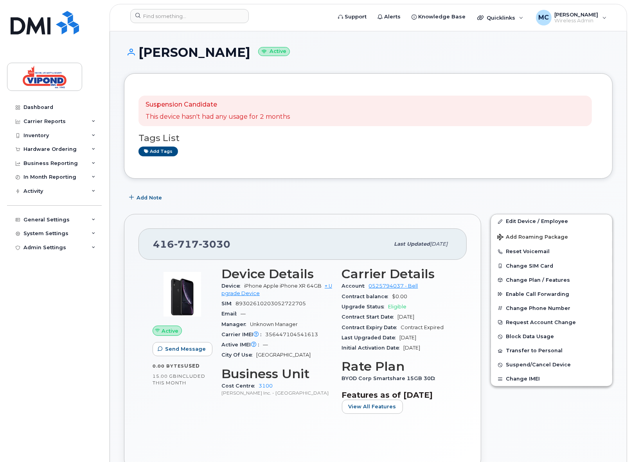
click at [314, 424] on div "Device Details Device iPhone Apple iPhone XR 64GB + Upgrade Device SIM 89302610…" at bounding box center [277, 343] width 121 height 162
click at [316, 418] on div "Device Details Device iPhone Apple iPhone XR 64GB + Upgrade Device SIM 89302610…" at bounding box center [277, 343] width 121 height 162
click at [290, 412] on div "Device Details Device iPhone Apple iPhone XR 64GB + Upgrade Device SIM 89302610…" at bounding box center [277, 343] width 121 height 162
click at [311, 411] on div "Device Details Device iPhone Apple iPhone XR 64GB + Upgrade Device SIM 89302610…" at bounding box center [277, 343] width 121 height 162
click at [350, 57] on h1 "Seamus Donovan Active" at bounding box center [368, 52] width 489 height 14
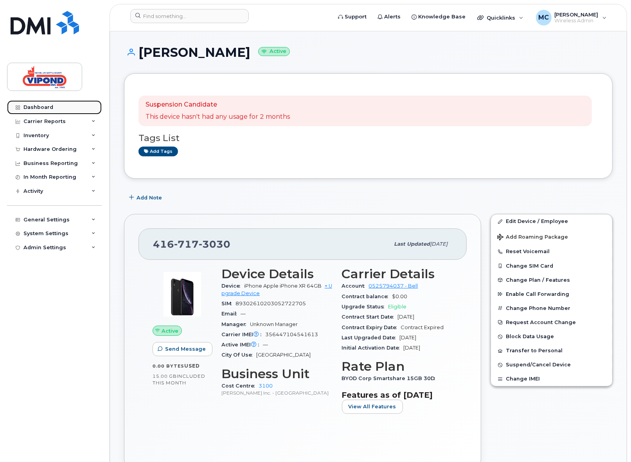
click at [37, 104] on div "Dashboard" at bounding box center [38, 107] width 30 height 6
click at [359, 56] on h1 "Seamus Donovan Active" at bounding box center [368, 52] width 489 height 14
